Goal: Transaction & Acquisition: Download file/media

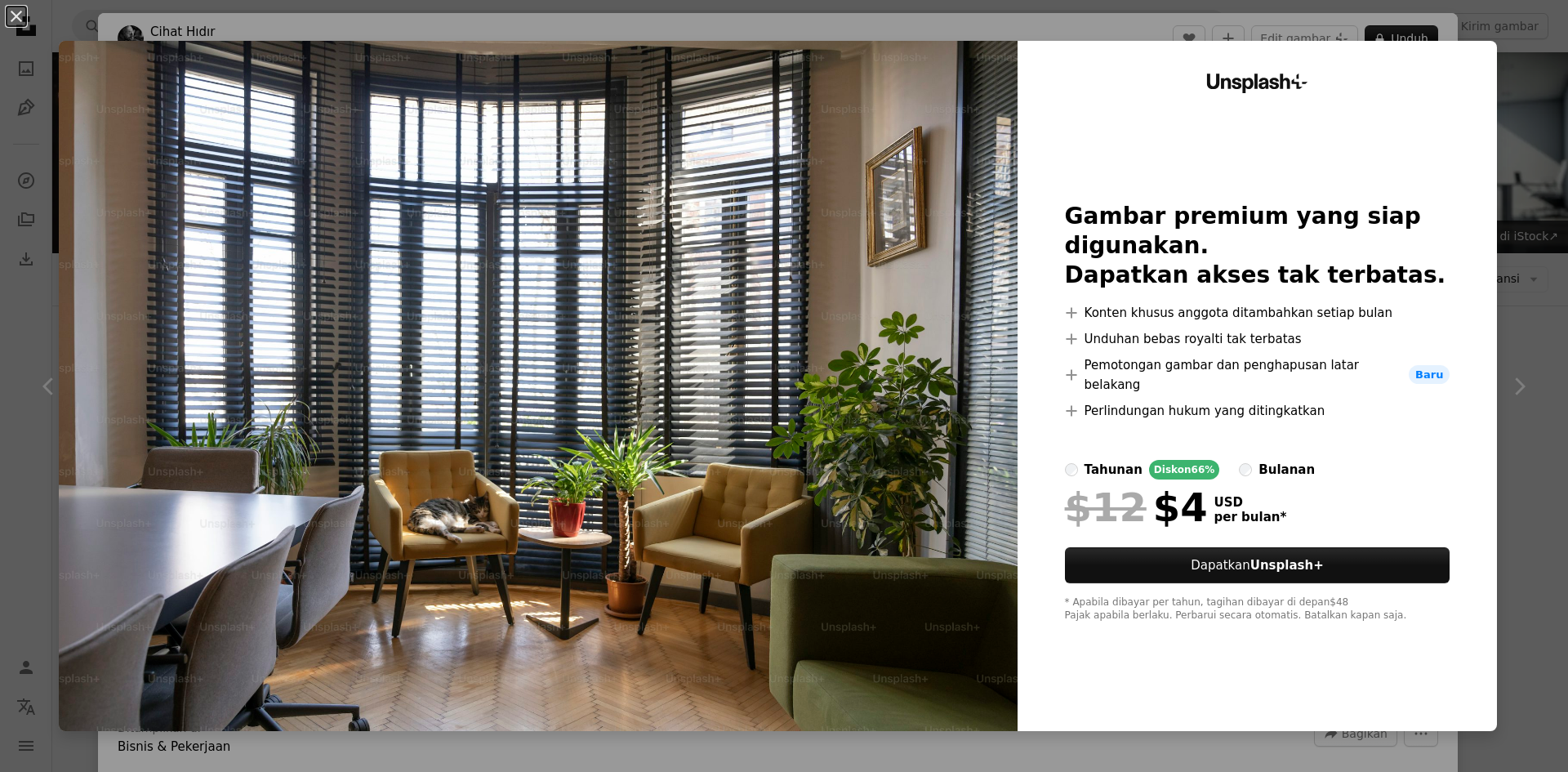
scroll to position [1471, 0]
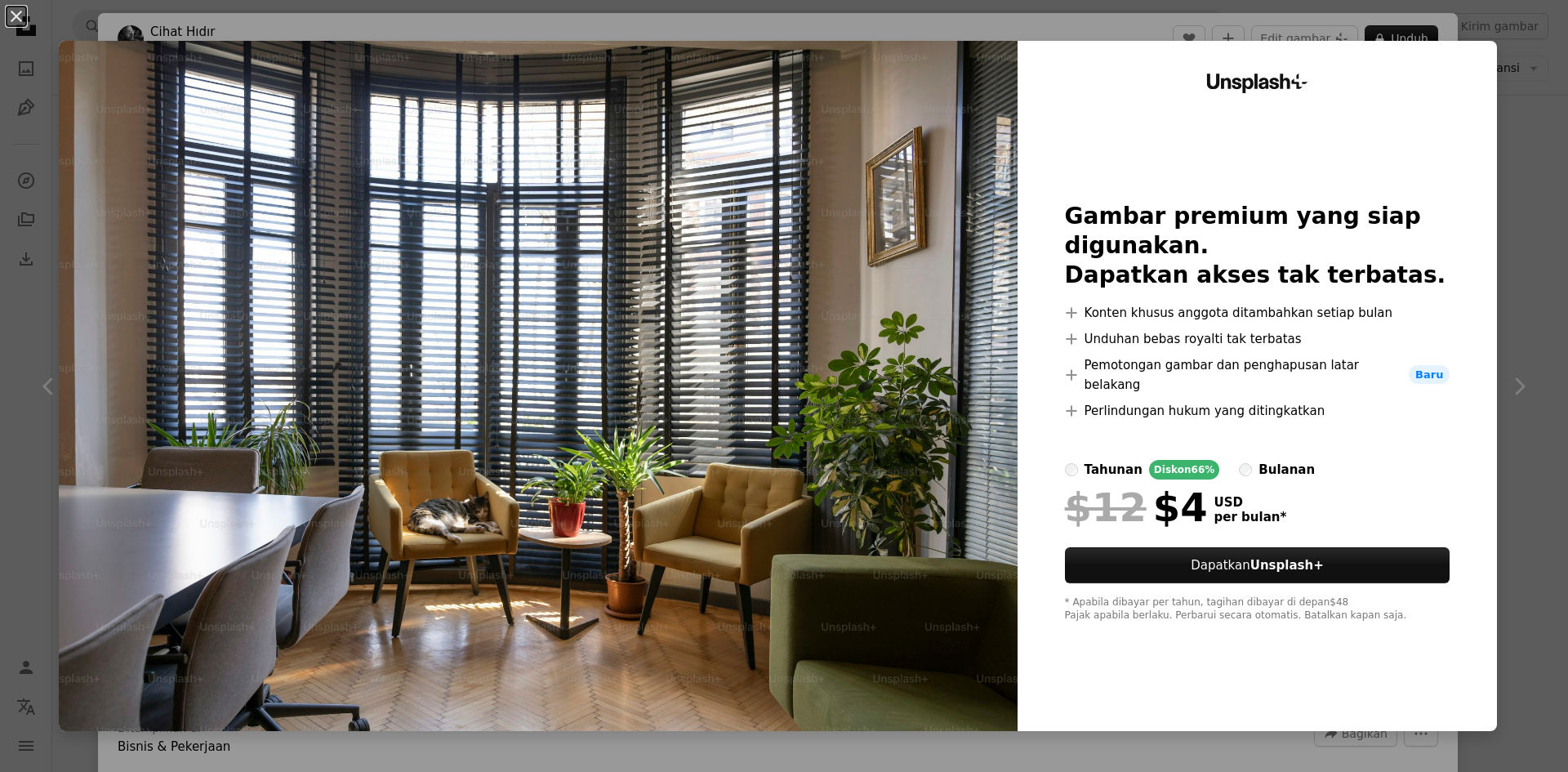
click at [1496, 135] on div "An X shape Unsplash+ Gambar premium yang siap digunakan. Dapatkan akses tak ter…" at bounding box center [784, 386] width 1568 height 772
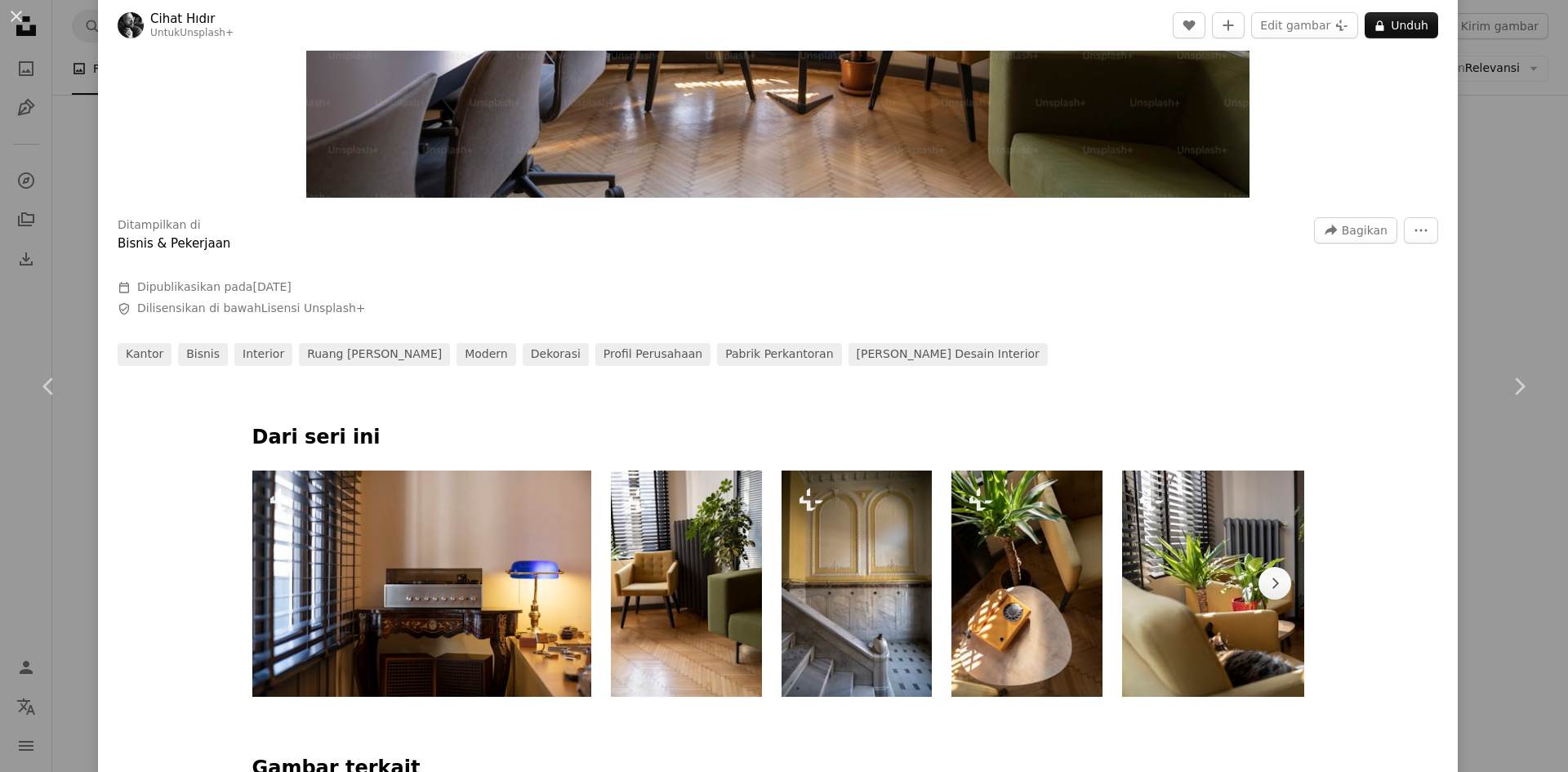
scroll to position [572, 0]
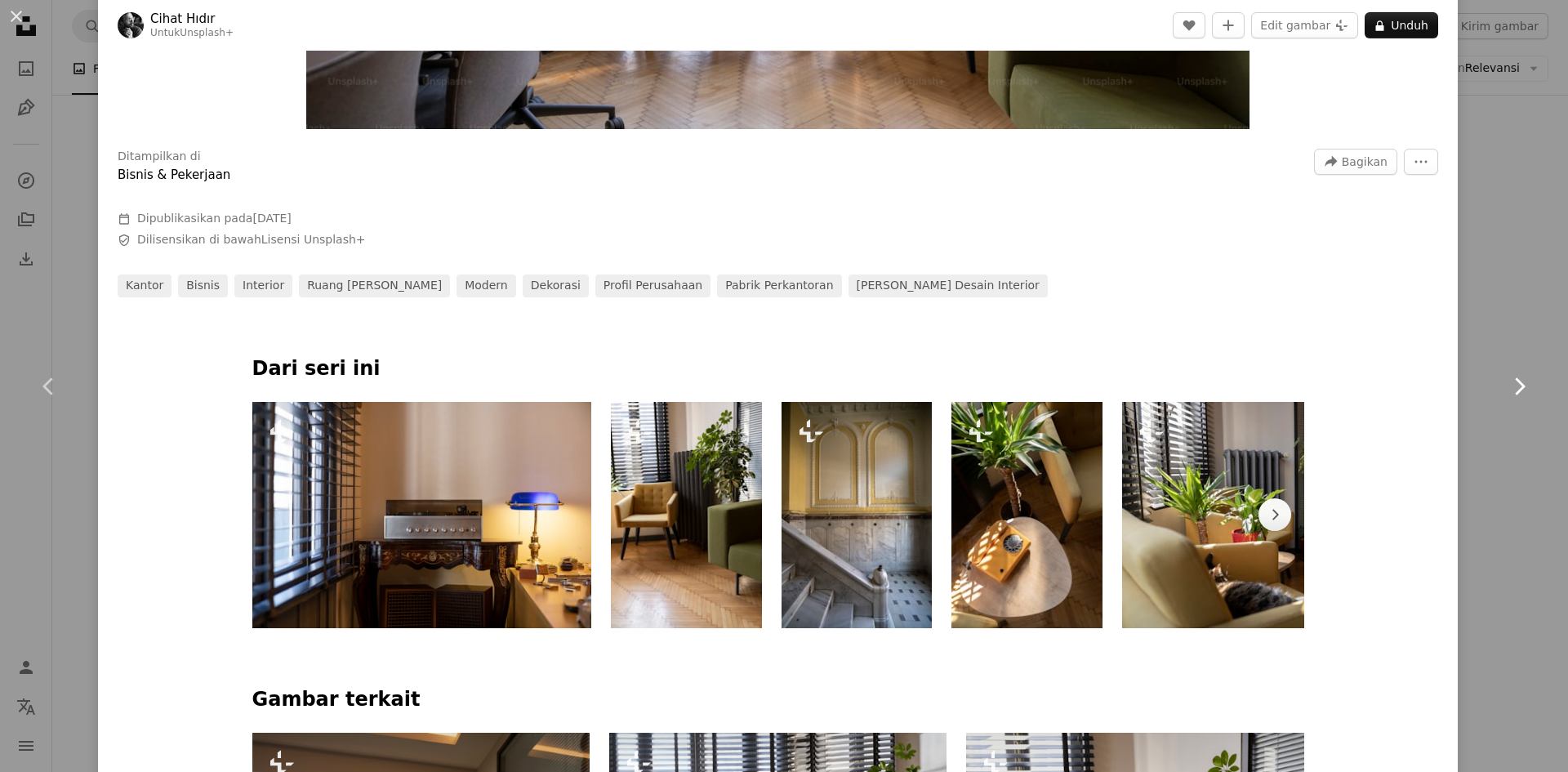
click at [1541, 379] on link "Chevron right" at bounding box center [1519, 386] width 98 height 157
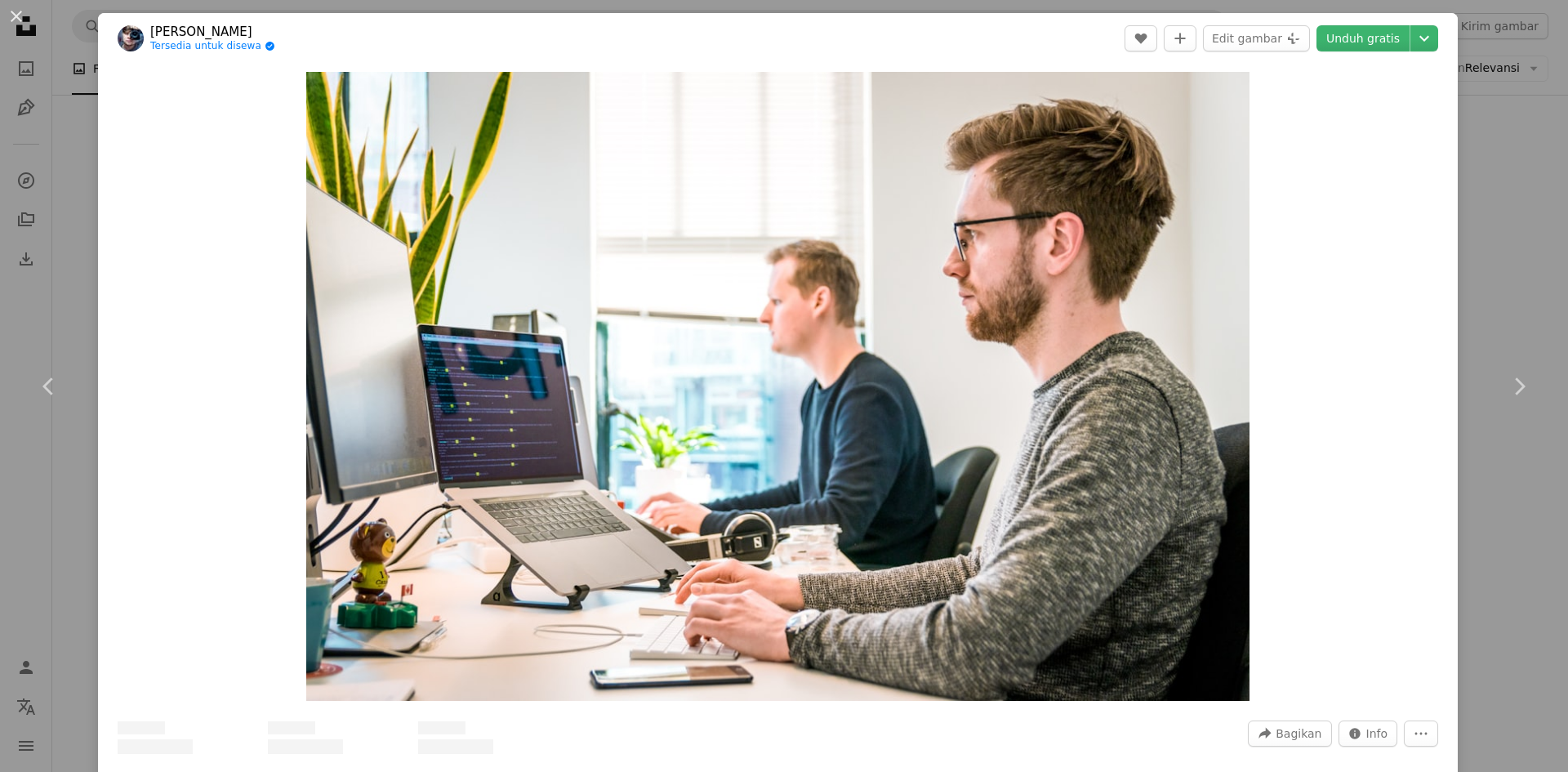
click at [1507, 281] on div "An X shape Chevron left Chevron right [PERSON_NAME] Tersedia untuk disewa A che…" at bounding box center [784, 386] width 1568 height 772
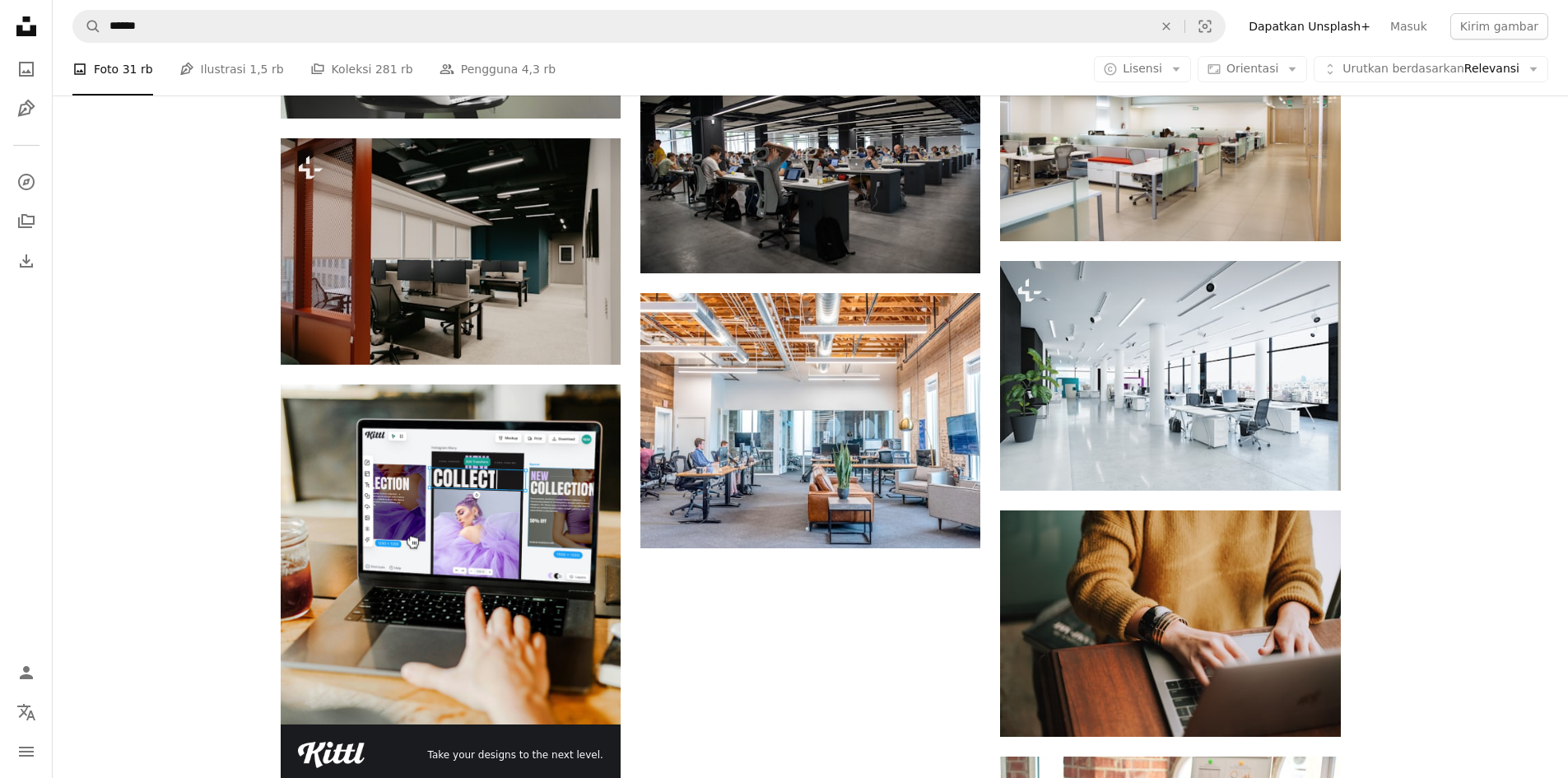
scroll to position [3908, 0]
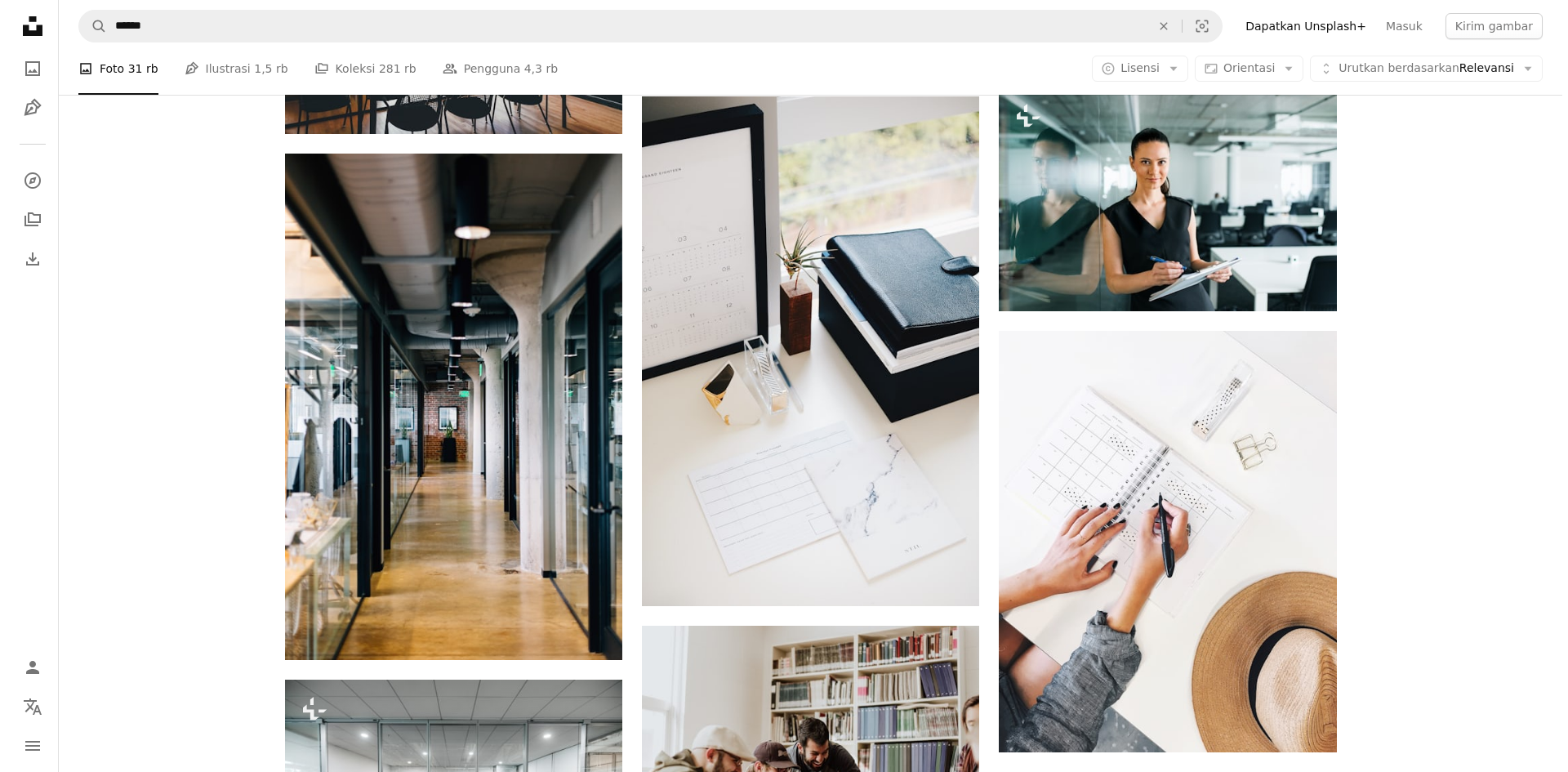
scroll to position [17114, 0]
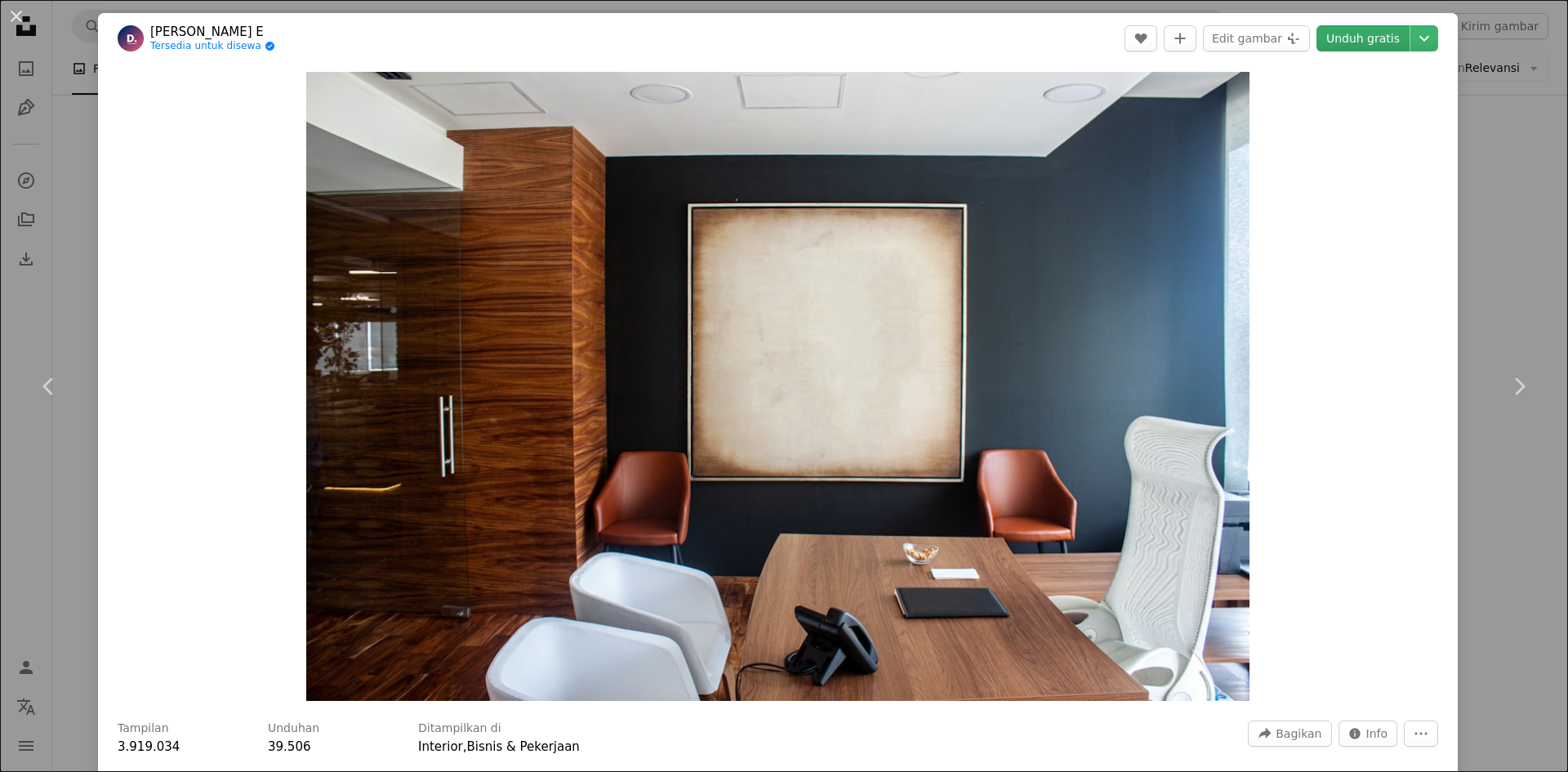
click at [1365, 48] on link "Unduh gratis" at bounding box center [1362, 38] width 93 height 26
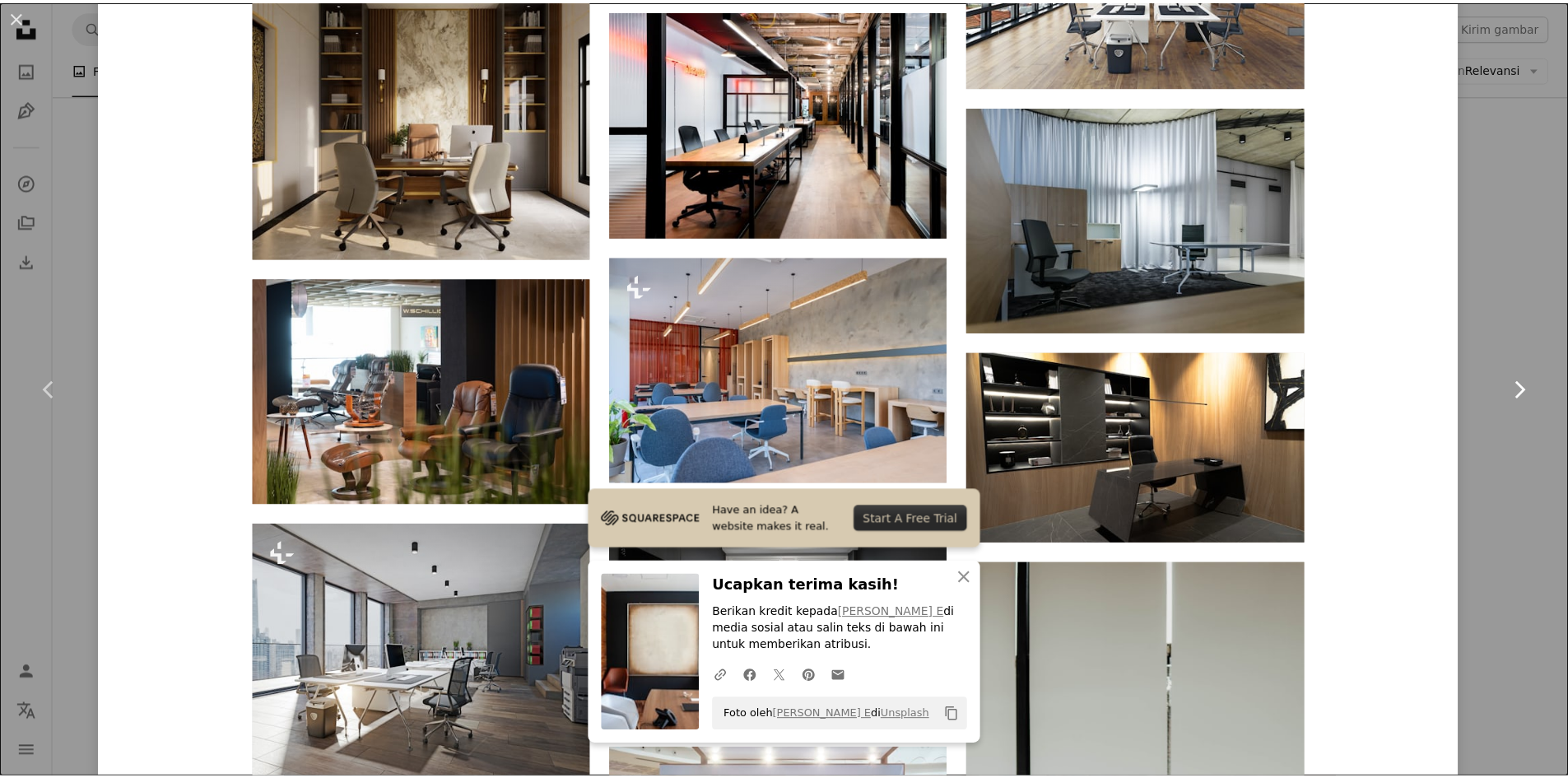
scroll to position [3705, 0]
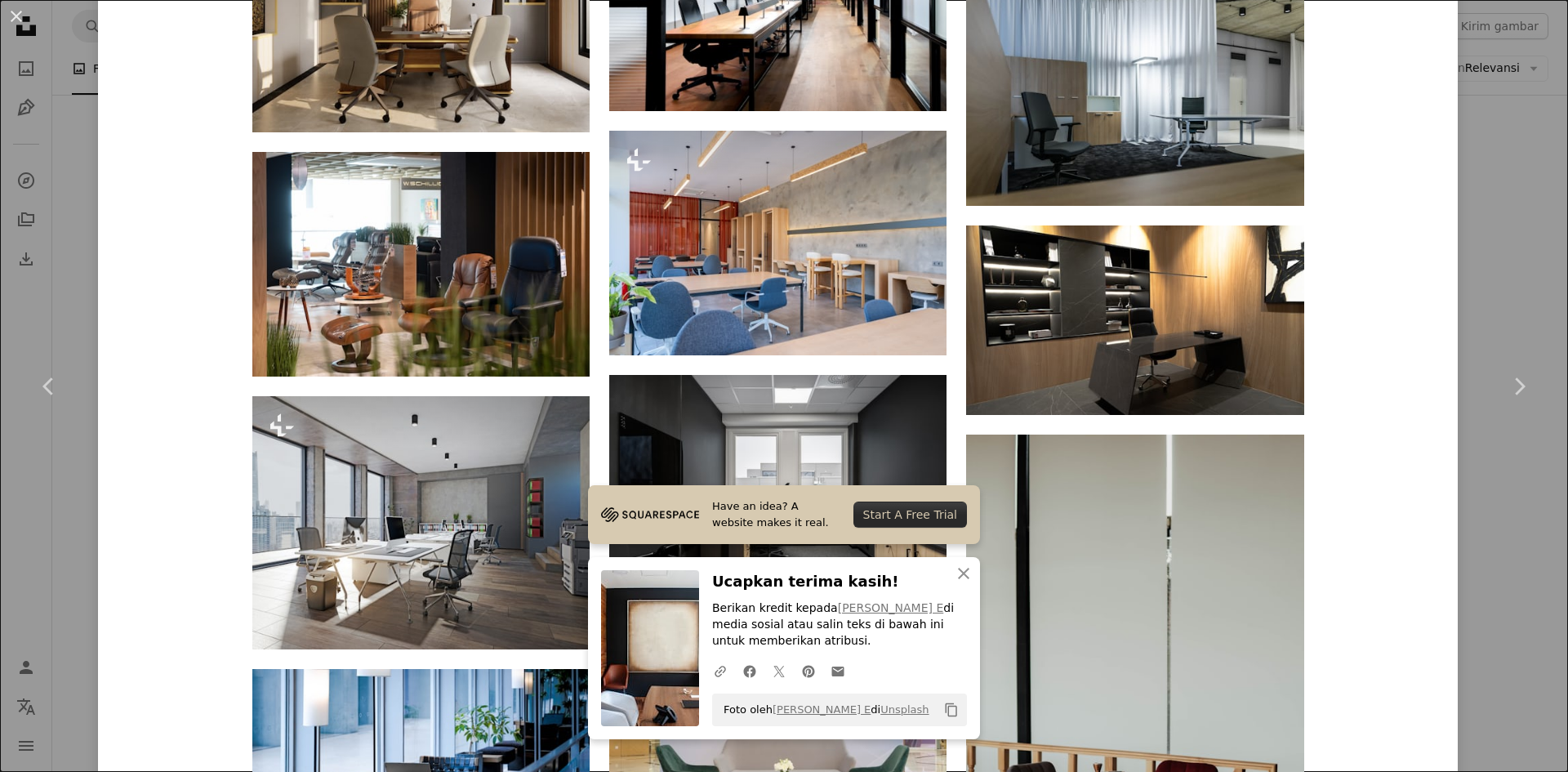
click at [1501, 200] on div "An X shape Chevron left Chevron right Have an idea? A website makes it real. St…" at bounding box center [784, 386] width 1568 height 772
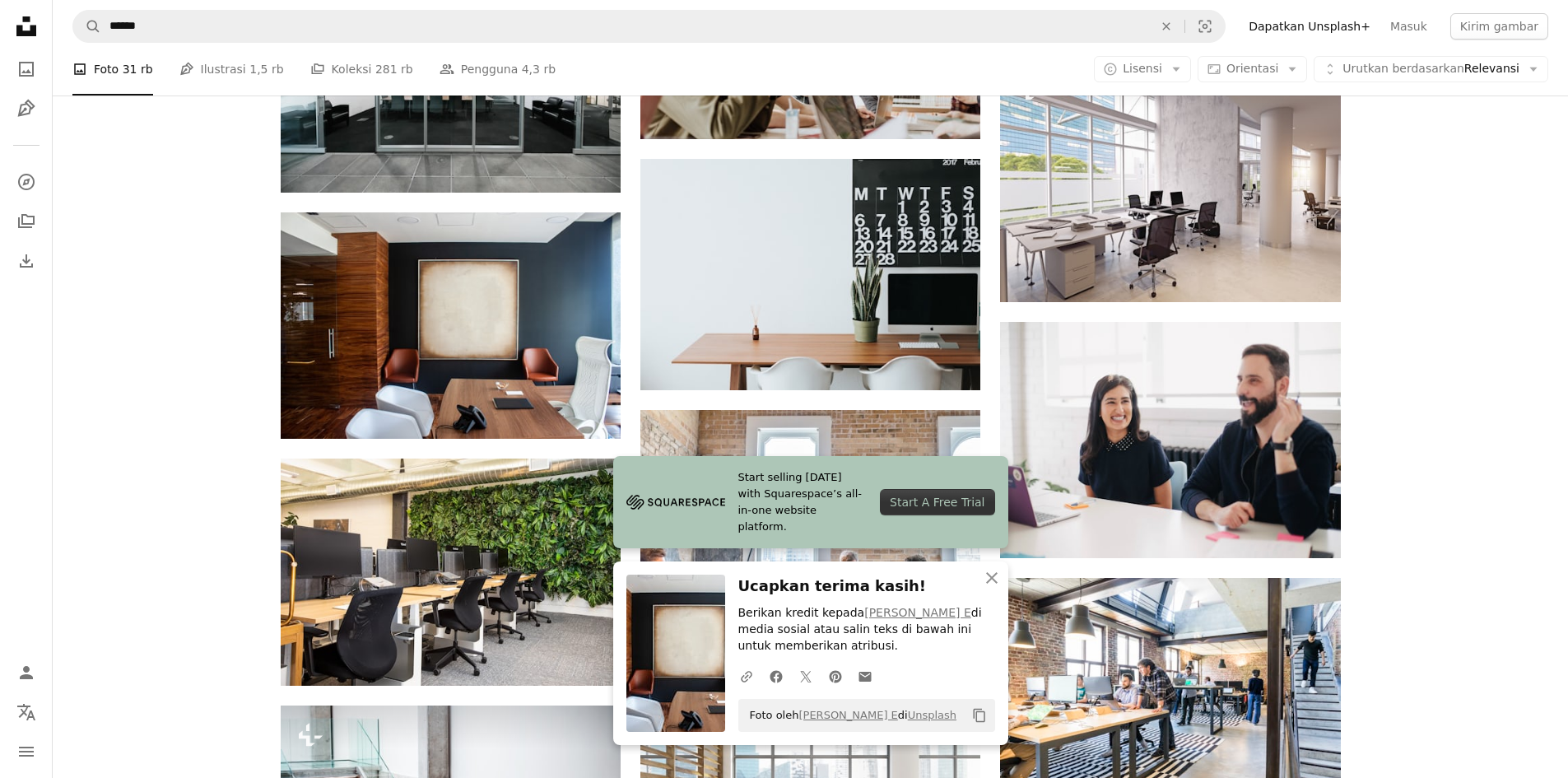
scroll to position [18071, 0]
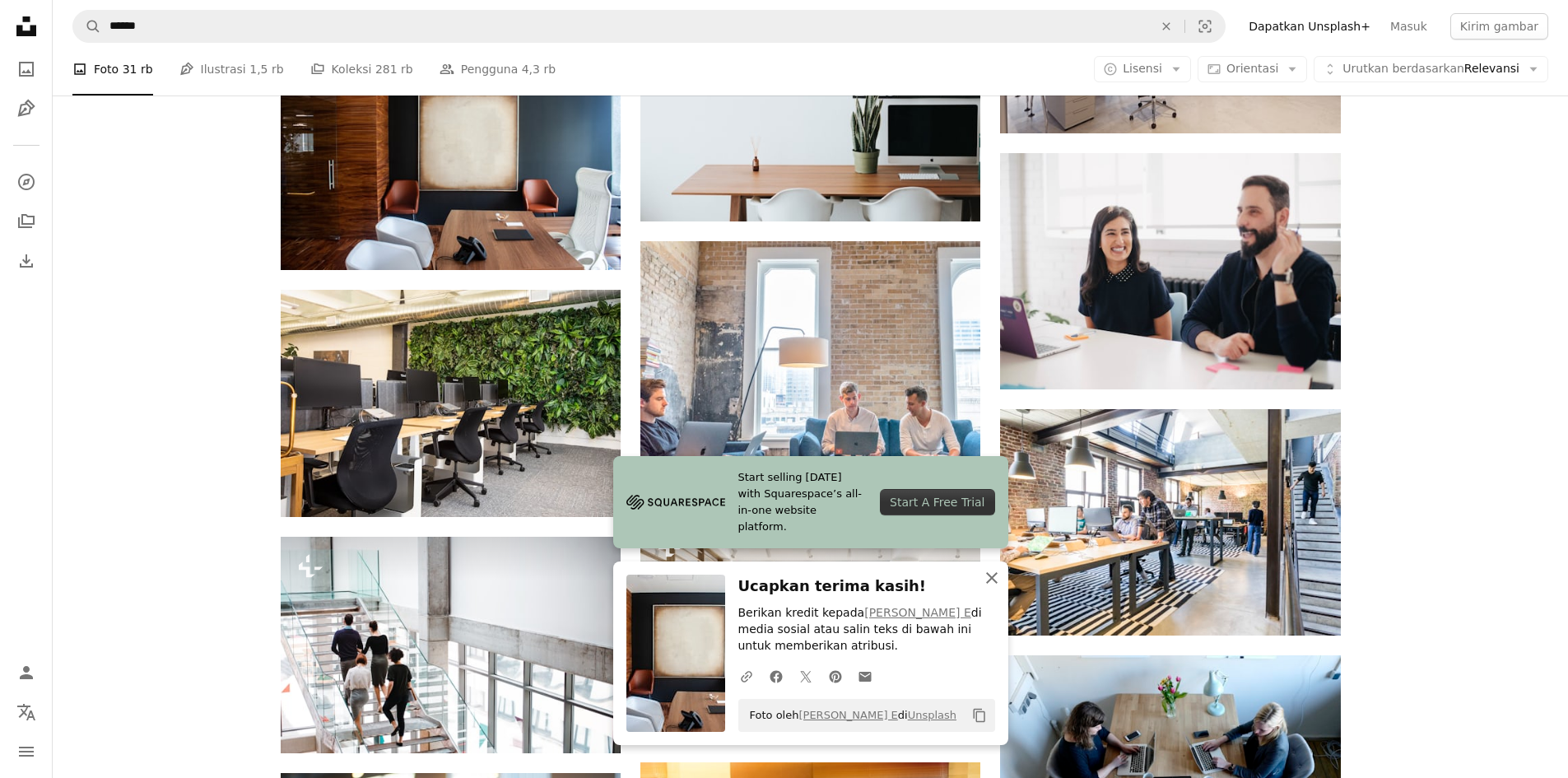
click at [1001, 576] on icon "An X shape" at bounding box center [992, 578] width 20 height 20
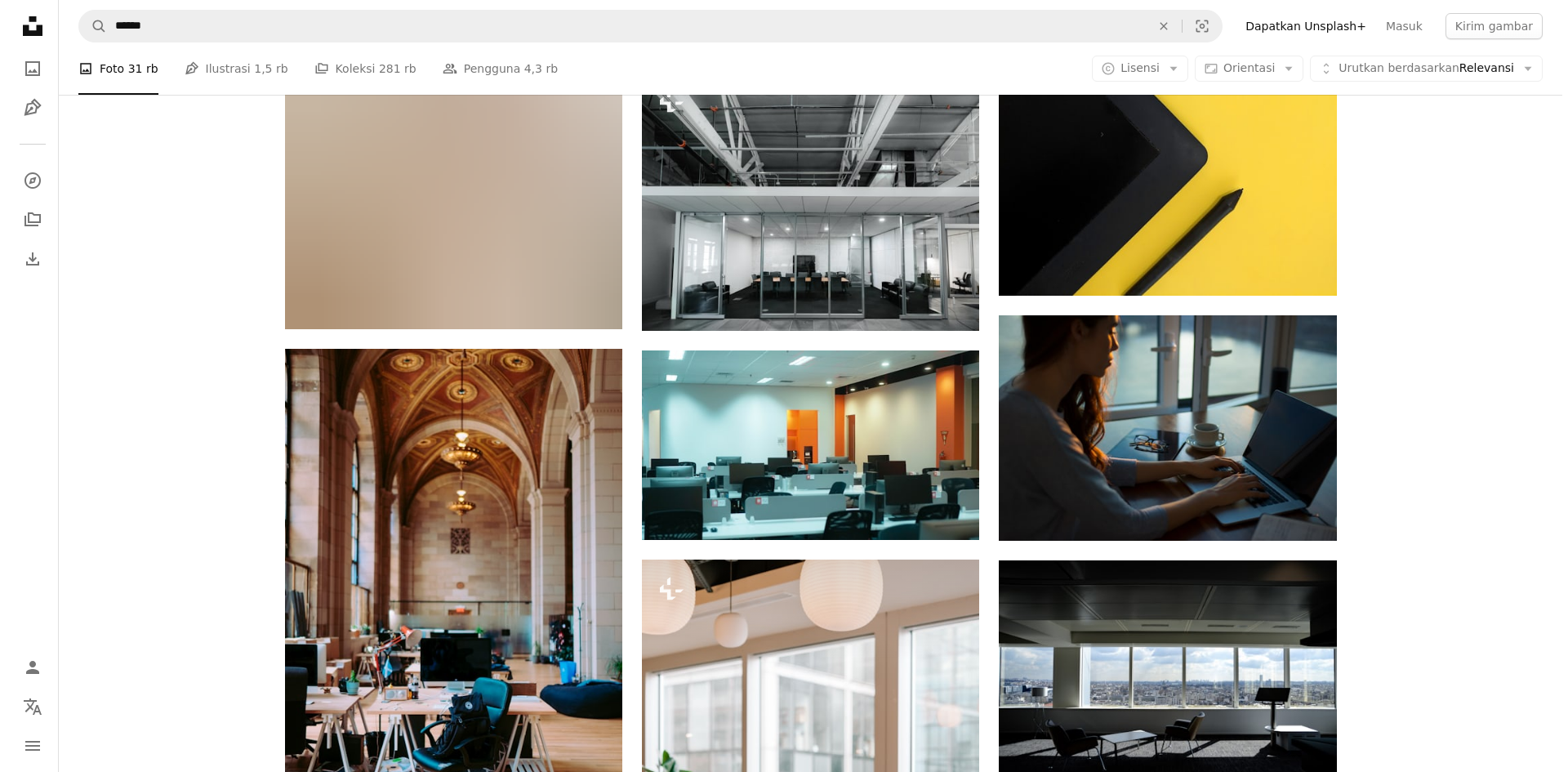
scroll to position [41137, 0]
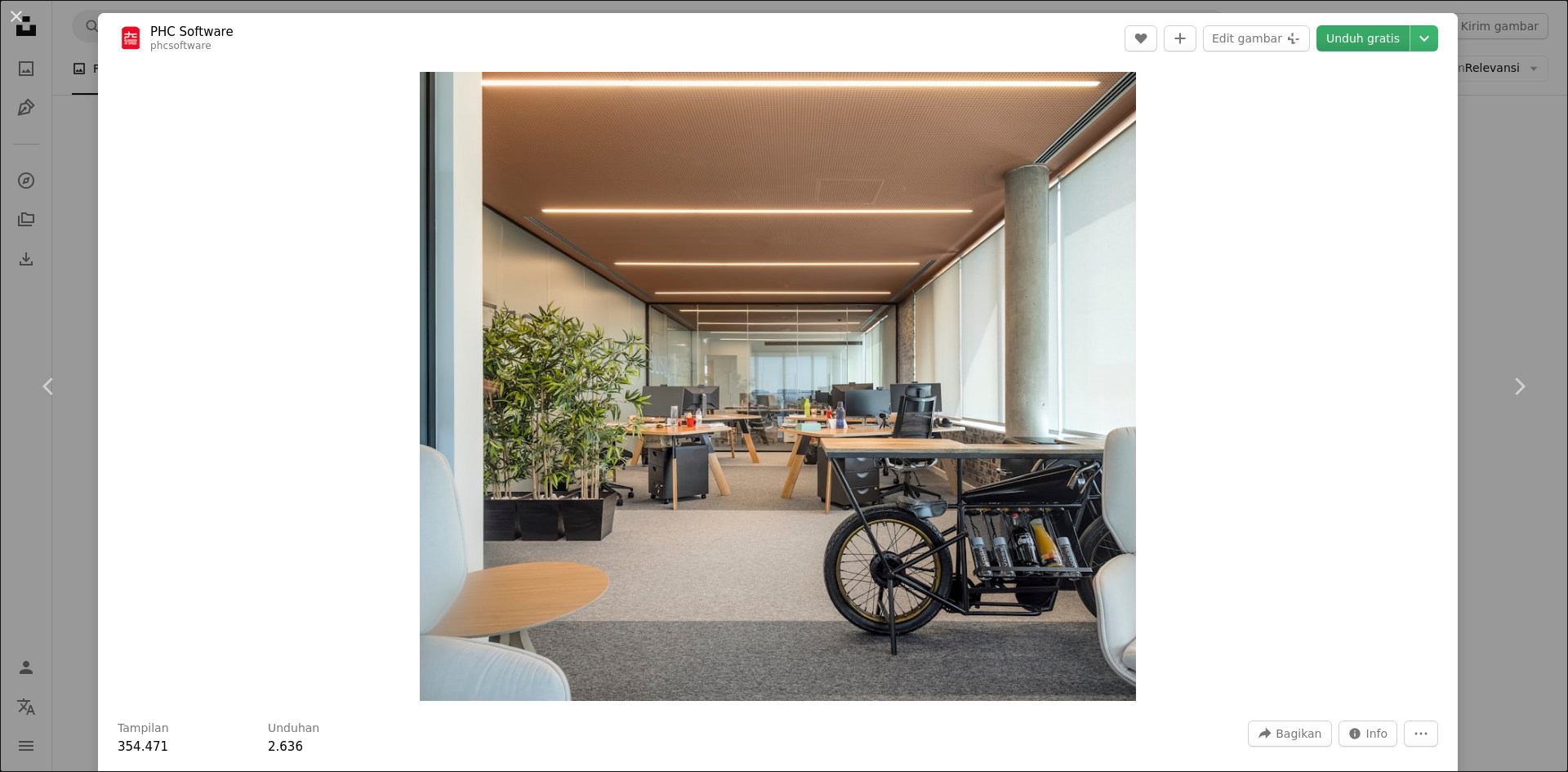
click at [1357, 42] on link "Unduh gratis" at bounding box center [1362, 38] width 93 height 26
